Goal: Task Accomplishment & Management: Use online tool/utility

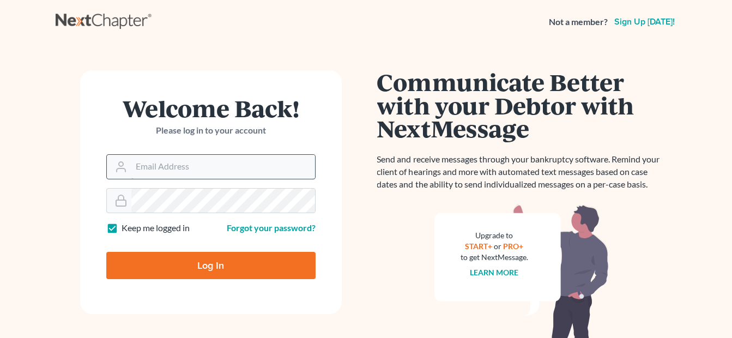
drag, startPoint x: 0, startPoint y: 0, endPoint x: 253, endPoint y: 165, distance: 302.0
click at [252, 165] on input "Email Address" at bounding box center [223, 167] width 184 height 24
type input "[EMAIL_ADDRESS][DOMAIN_NAME]"
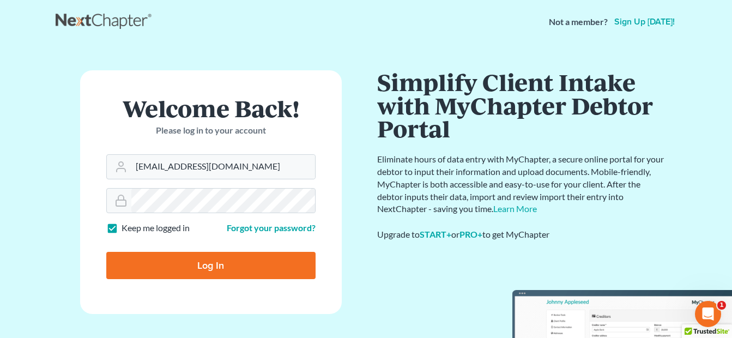
click at [206, 260] on input "Log In" at bounding box center [210, 265] width 209 height 27
type input "Thinking..."
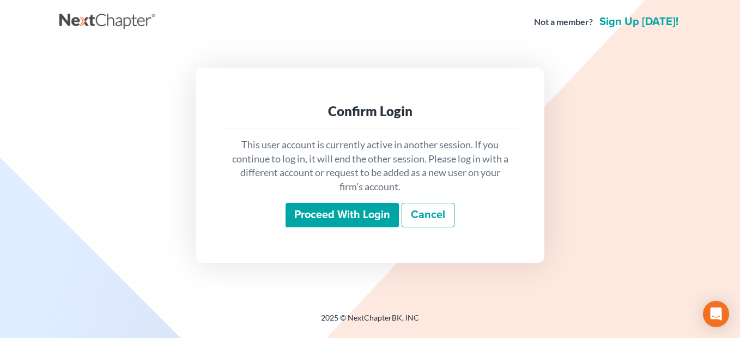
click at [310, 216] on input "Proceed with login" at bounding box center [342, 215] width 113 height 25
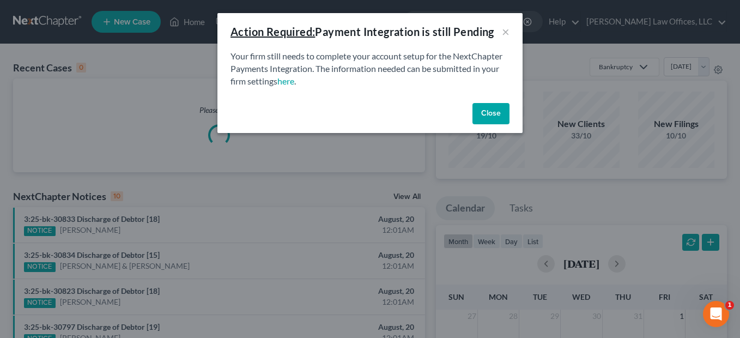
click at [485, 116] on button "Close" at bounding box center [490, 114] width 37 height 22
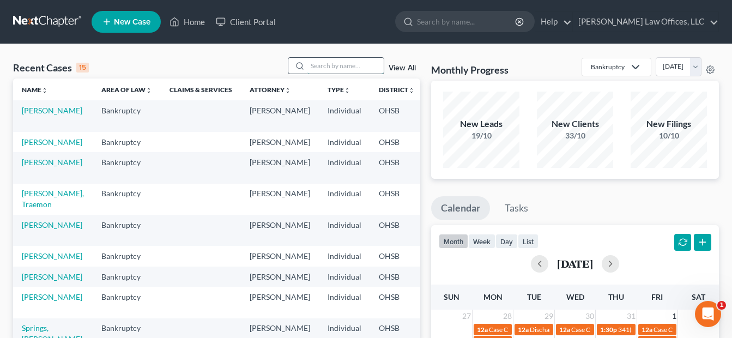
click at [373, 69] on input "search" at bounding box center [345, 66] width 76 height 16
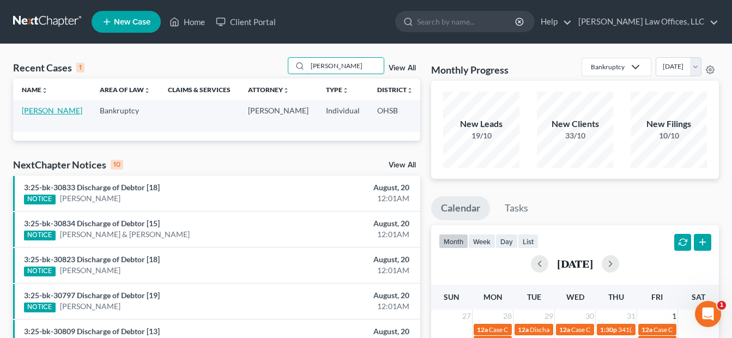
type input "[PERSON_NAME]"
click at [33, 115] on link "[PERSON_NAME]" at bounding box center [52, 110] width 60 height 9
